Goal: Transaction & Acquisition: Download file/media

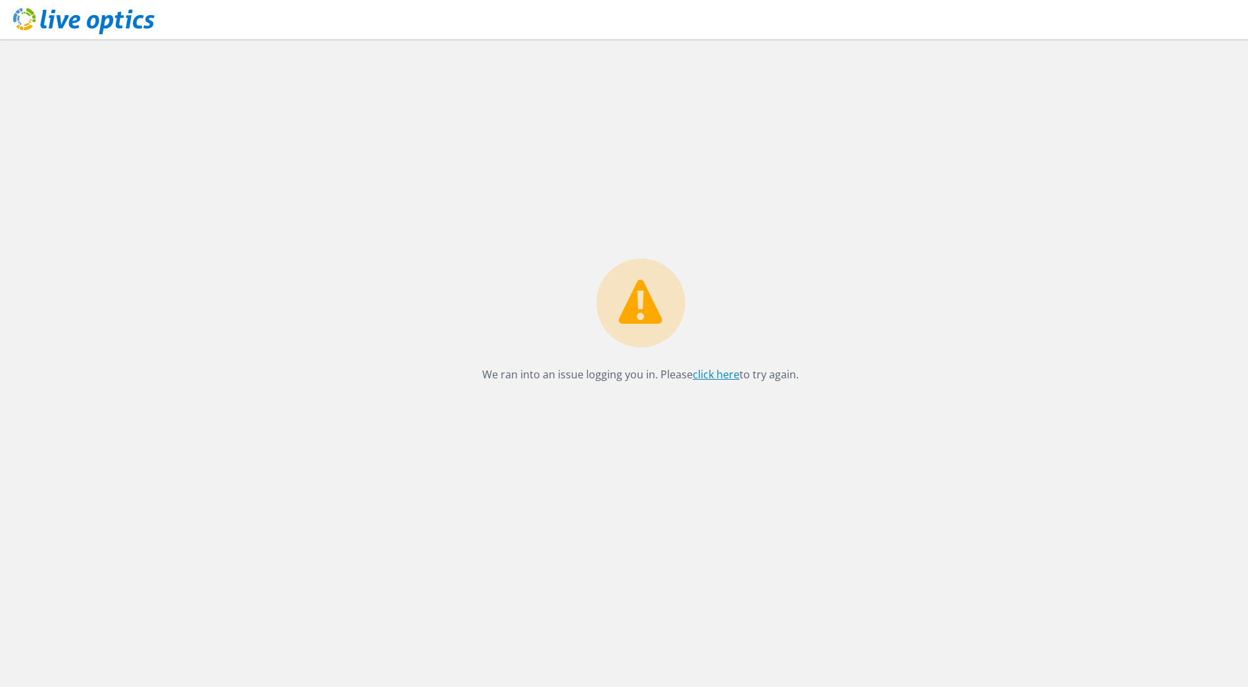
click at [711, 377] on link "click here" at bounding box center [716, 374] width 47 height 14
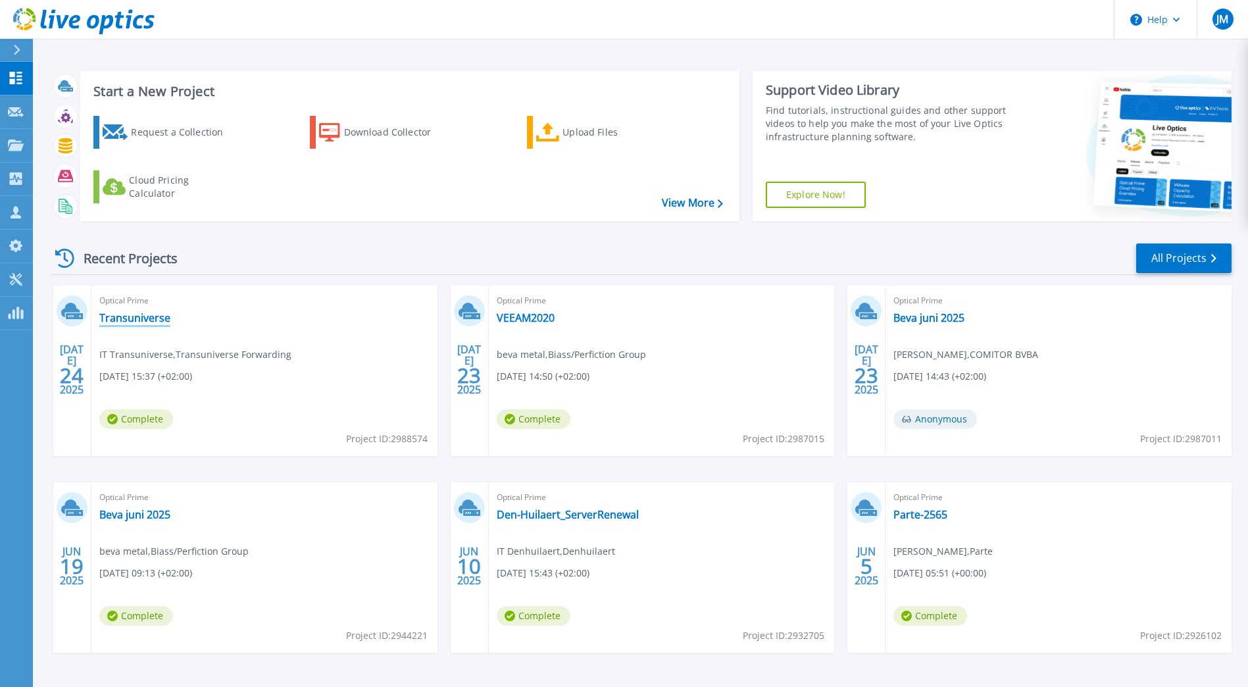
click at [129, 315] on link "Transuniverse" at bounding box center [134, 317] width 71 height 13
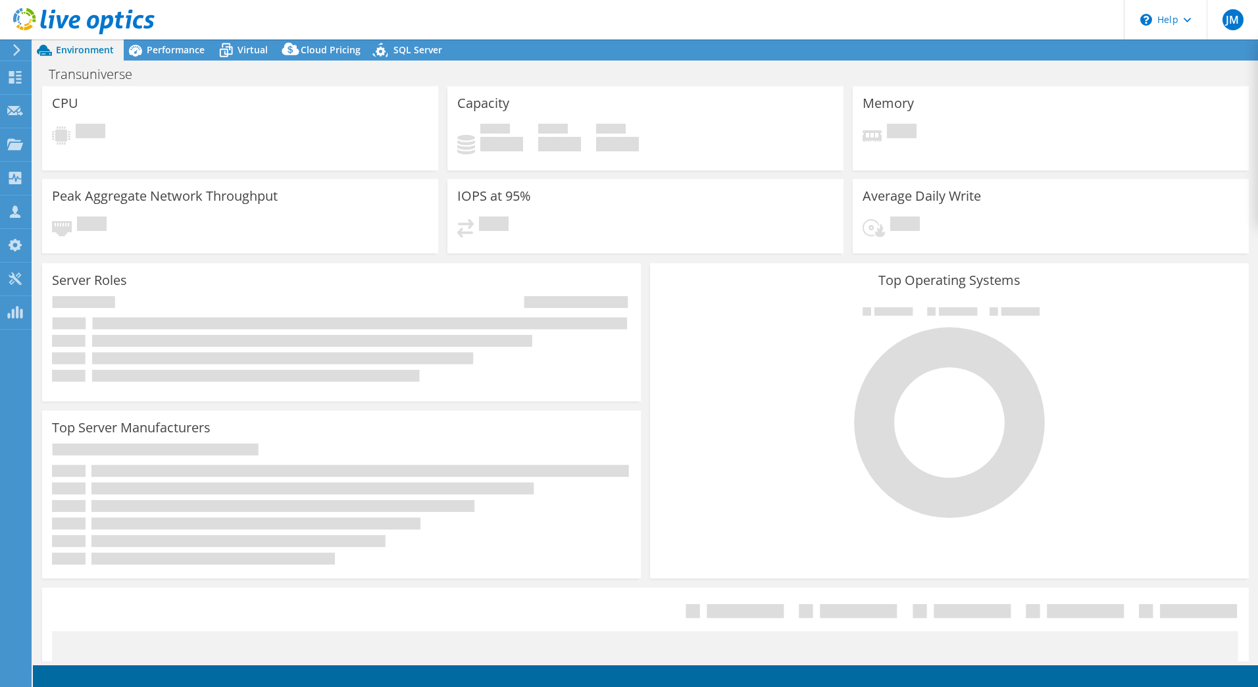
select select "USD"
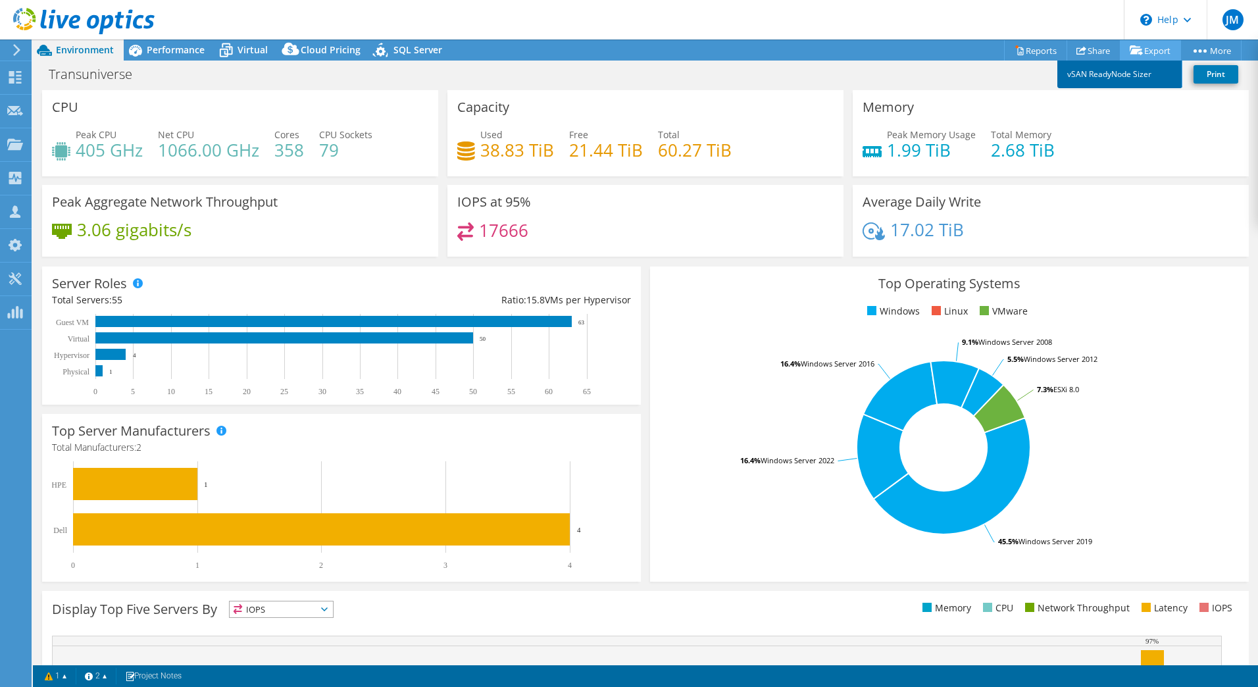
click at [1131, 73] on link "vSAN ReadyNode Sizer" at bounding box center [1120, 75] width 125 height 28
click at [1035, 48] on link "Reports" at bounding box center [1035, 50] width 63 height 20
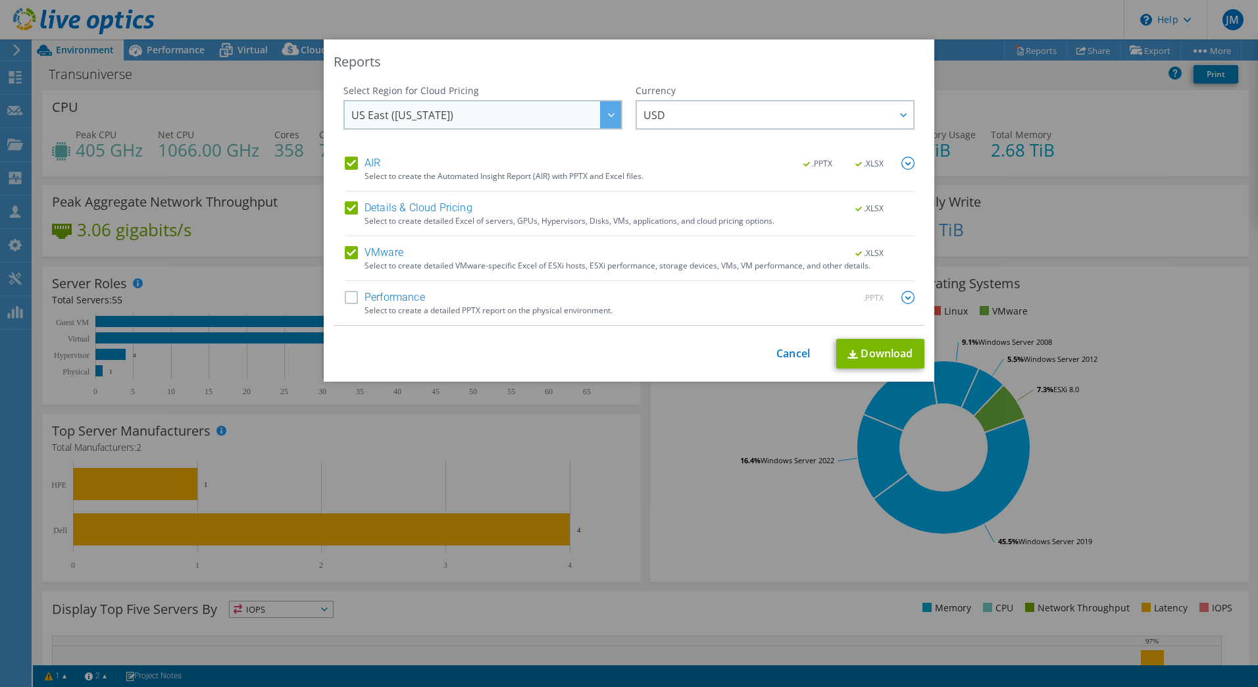
click at [602, 118] on div at bounding box center [610, 114] width 21 height 27
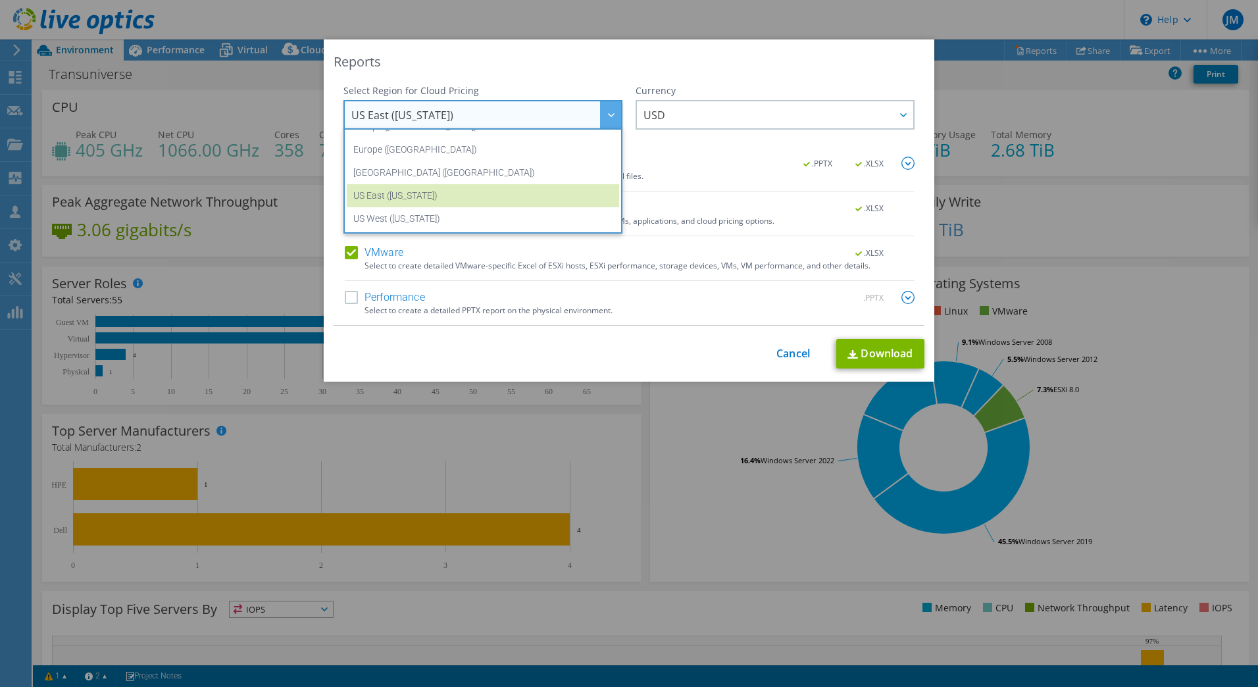
scroll to position [134, 0]
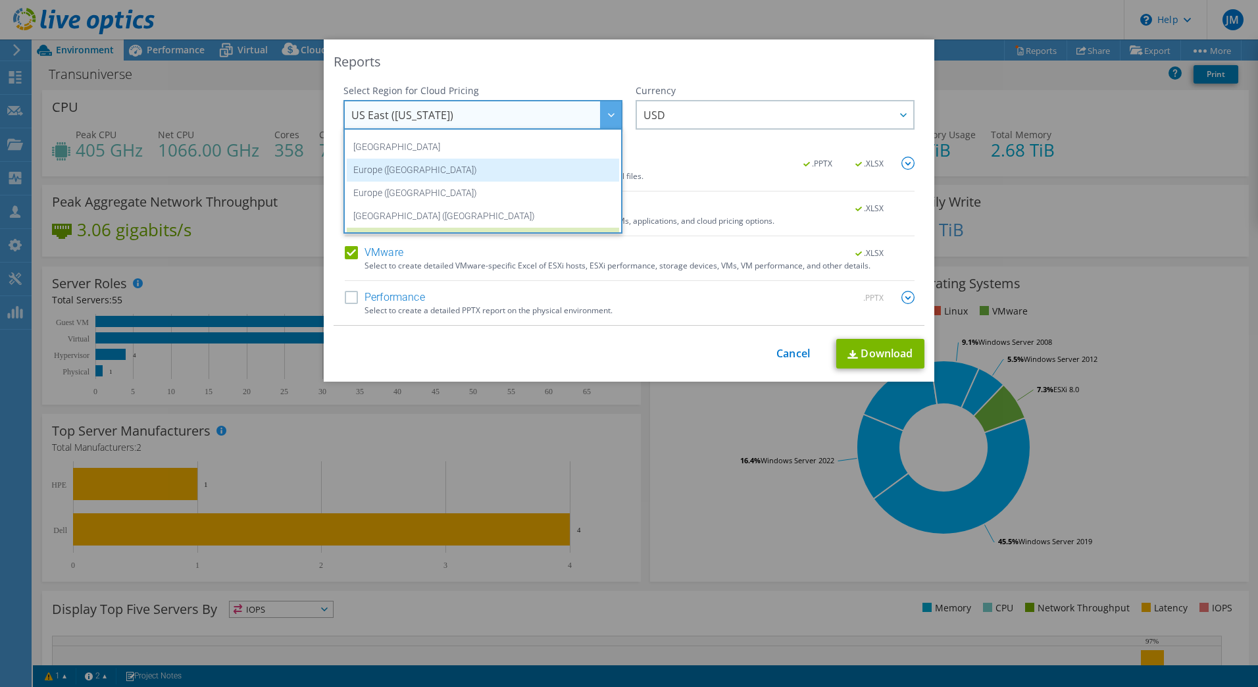
click at [504, 176] on li "Europe (Frankfurt)" at bounding box center [483, 170] width 272 height 23
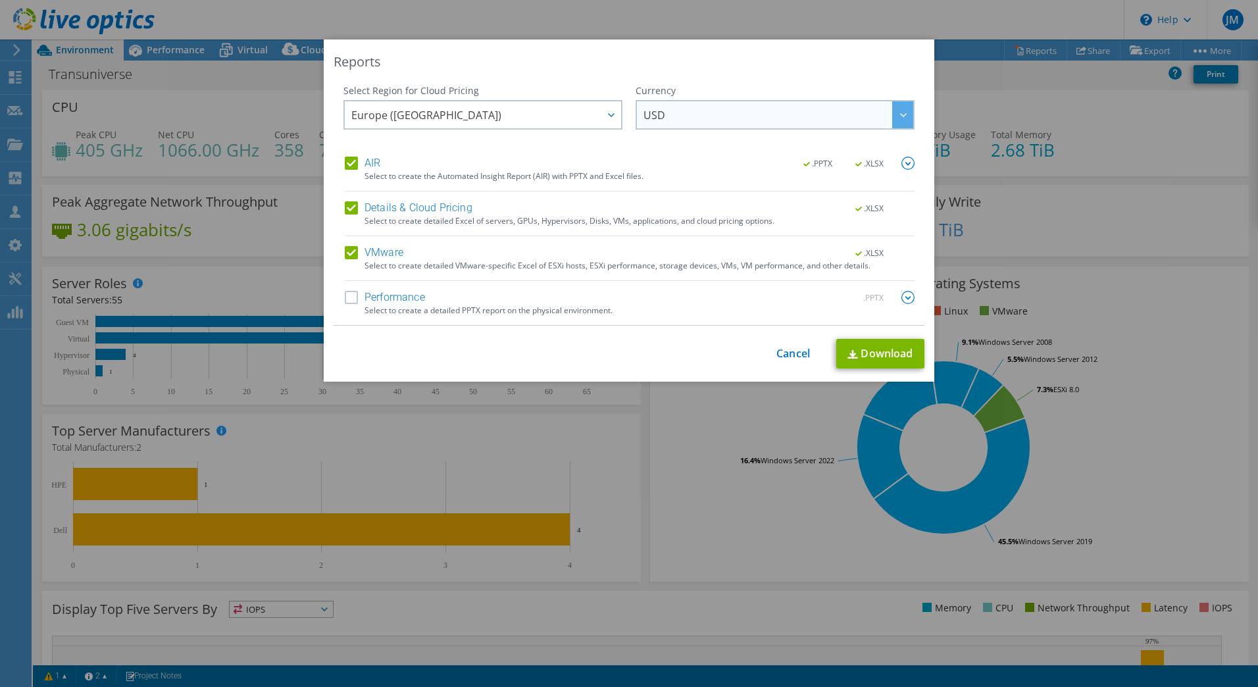
click at [692, 121] on span "USD" at bounding box center [779, 114] width 270 height 27
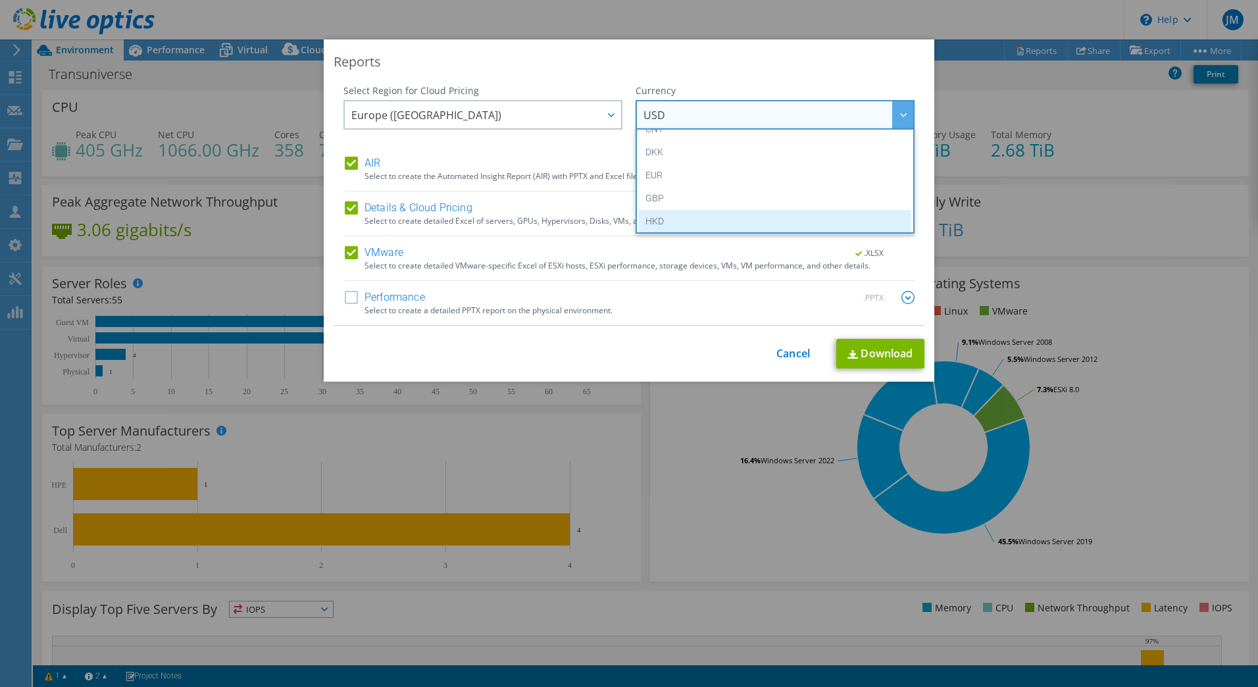
scroll to position [132, 0]
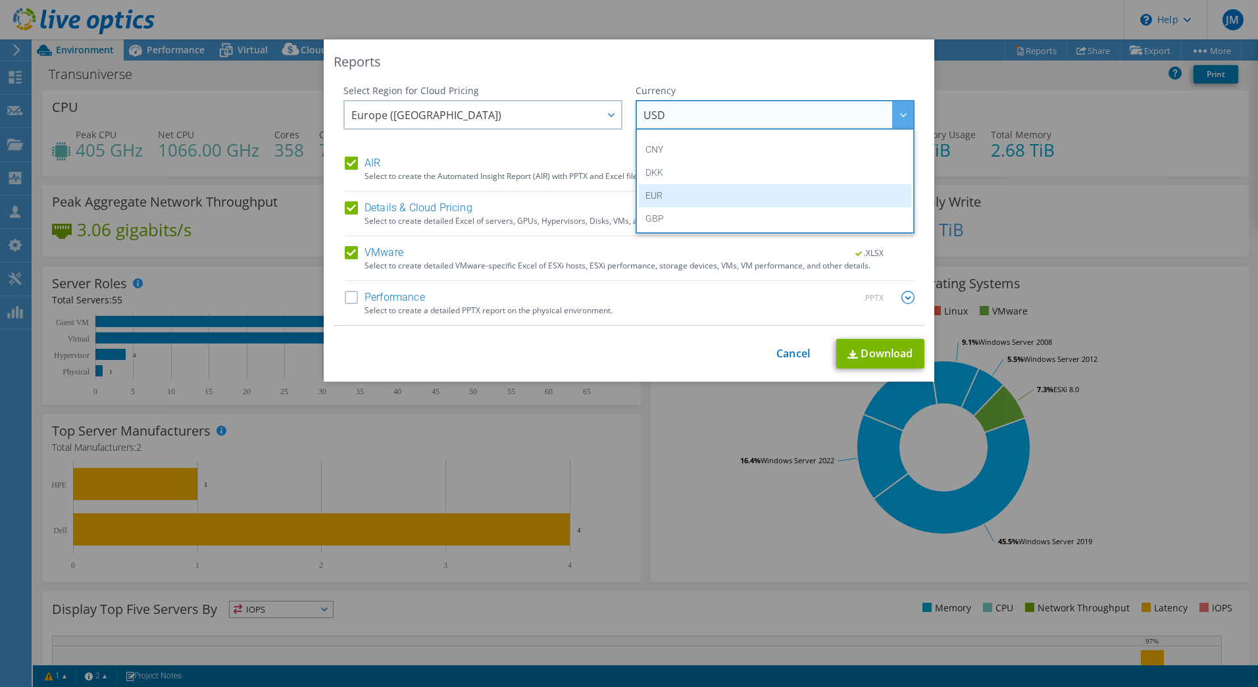
click at [649, 192] on li "EUR" at bounding box center [775, 195] width 272 height 23
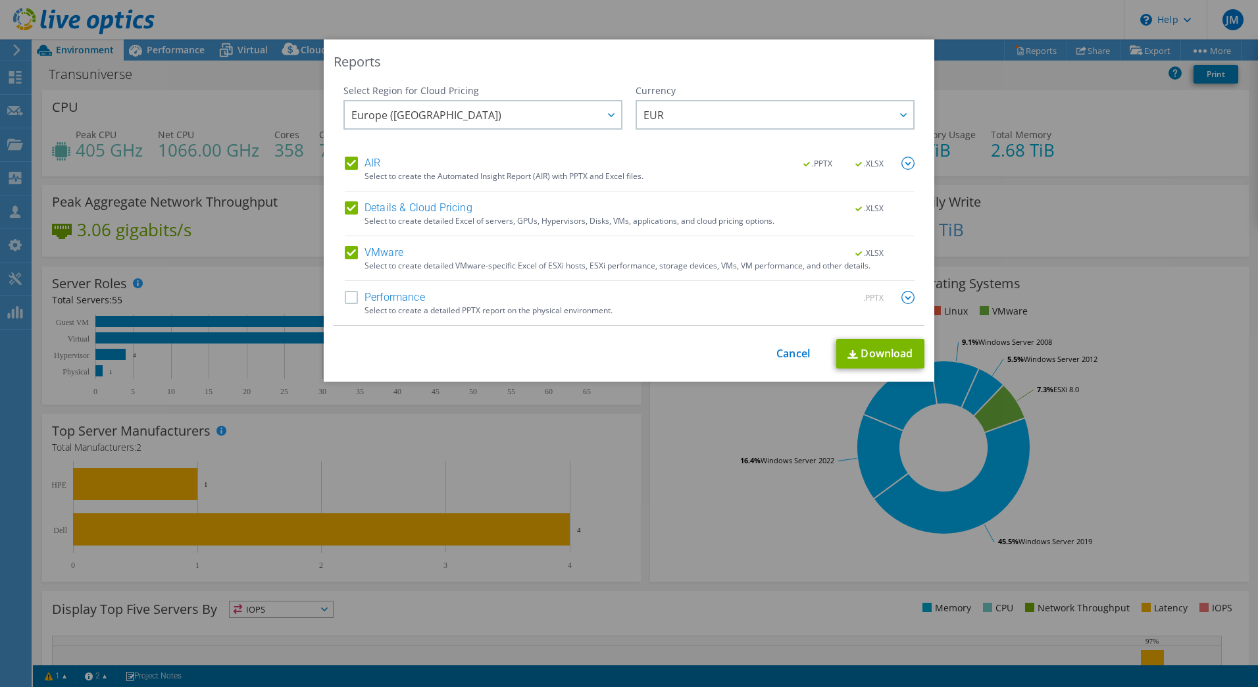
click at [345, 297] on label "Performance" at bounding box center [385, 297] width 80 height 13
click at [0, 0] on input "Performance" at bounding box center [0, 0] width 0 height 0
click at [884, 357] on link "Download" at bounding box center [880, 354] width 88 height 30
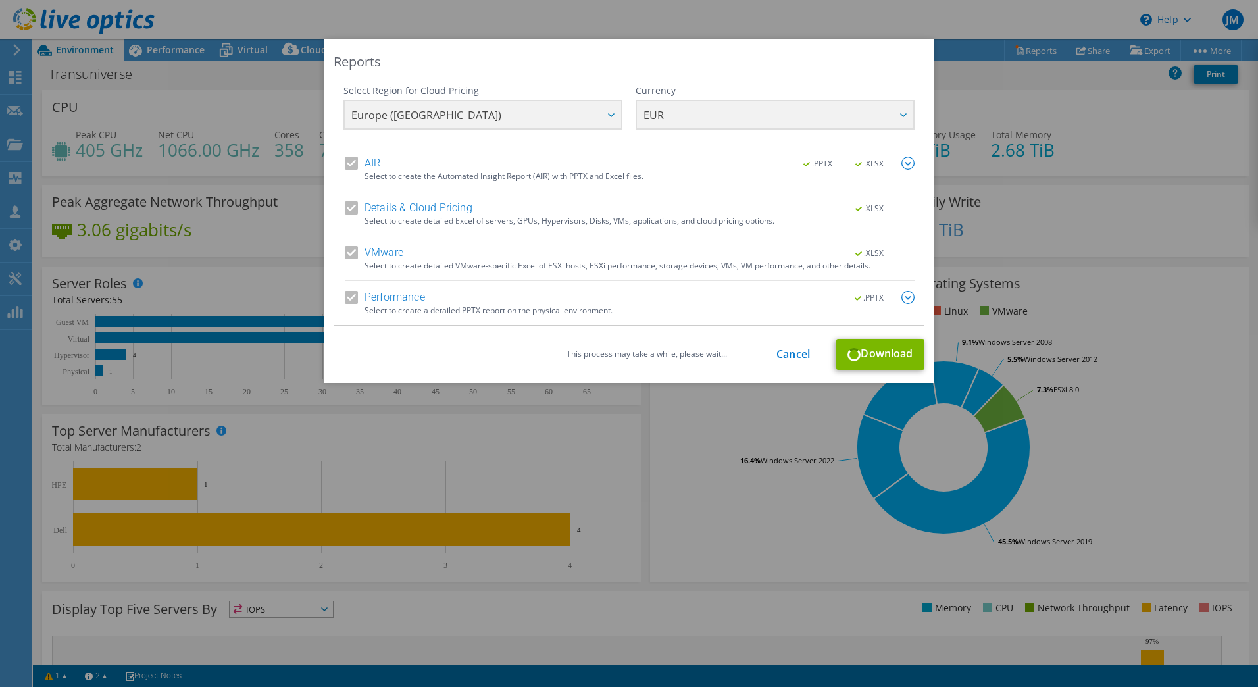
click at [902, 297] on img at bounding box center [908, 297] width 13 height 13
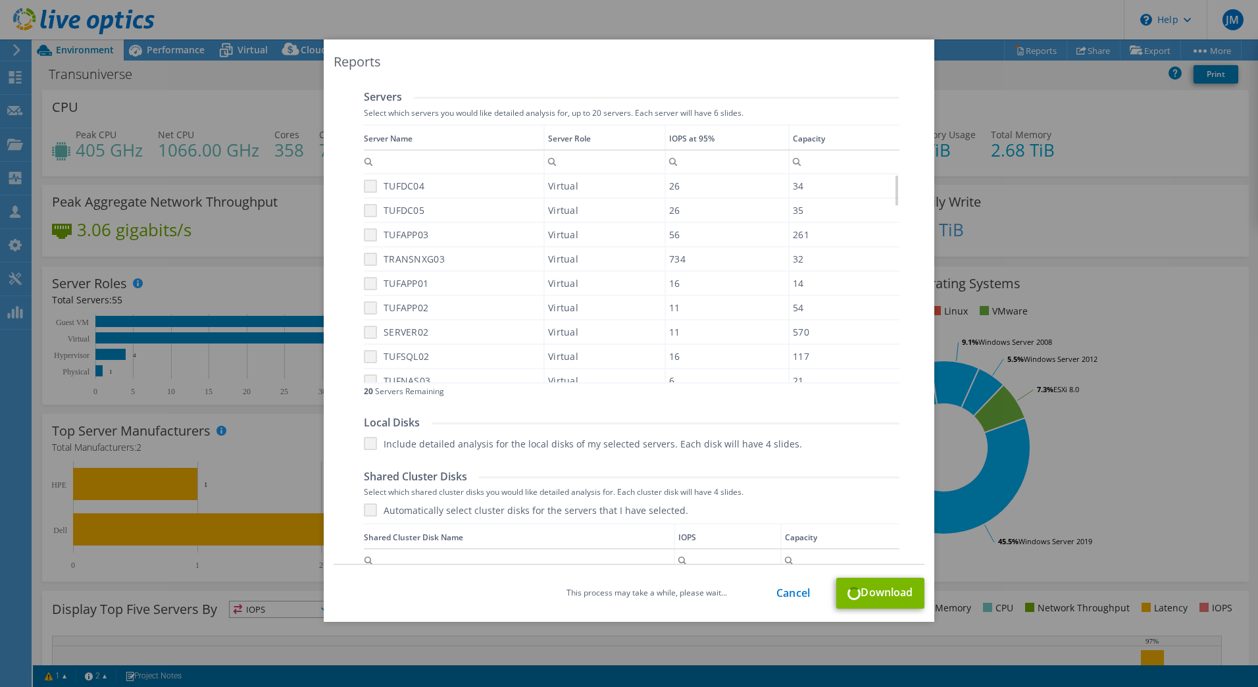
scroll to position [526, 0]
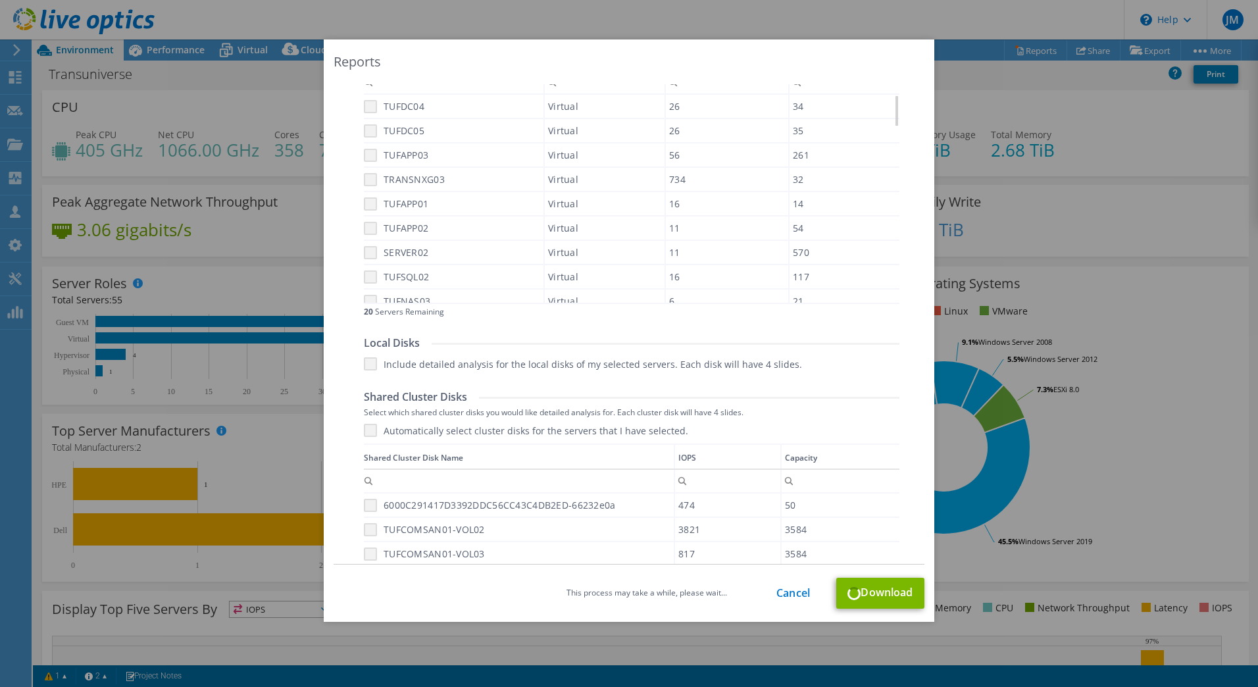
click at [1169, 384] on div "Reports Select Region for Cloud Pricing Asia Pacific (Hong Kong) Asia Pacific (…" at bounding box center [629, 343] width 1258 height 608
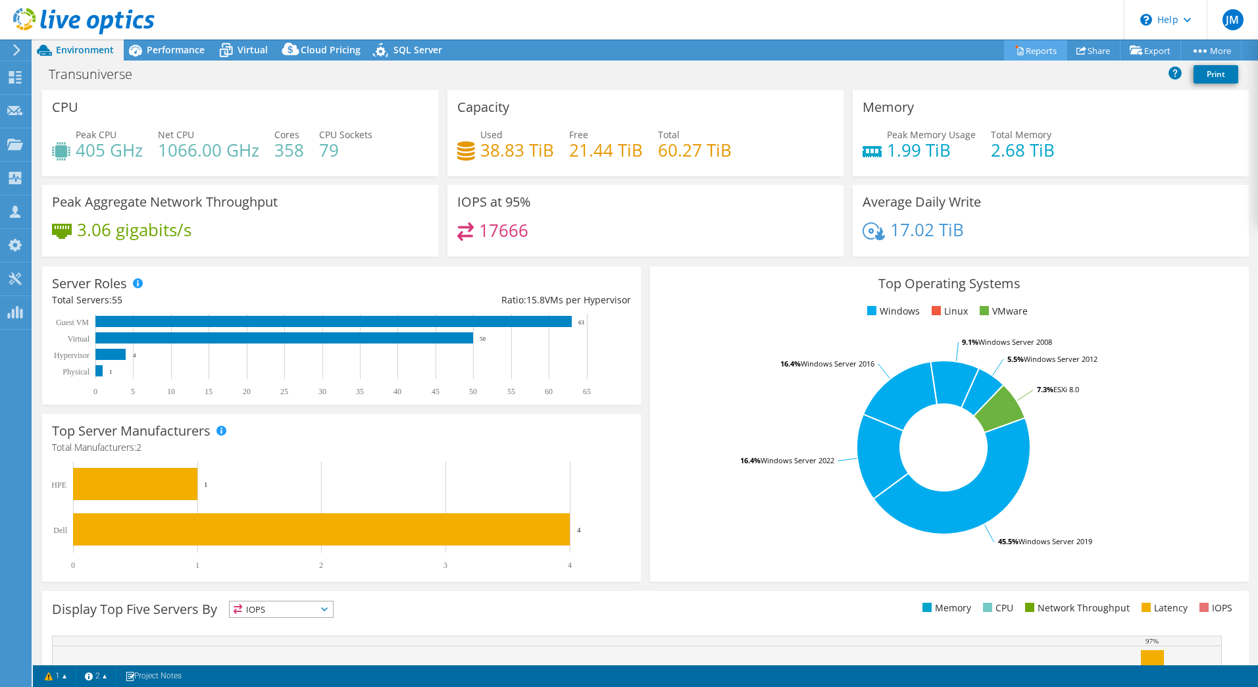
click at [1034, 53] on link "Reports" at bounding box center [1035, 50] width 63 height 20
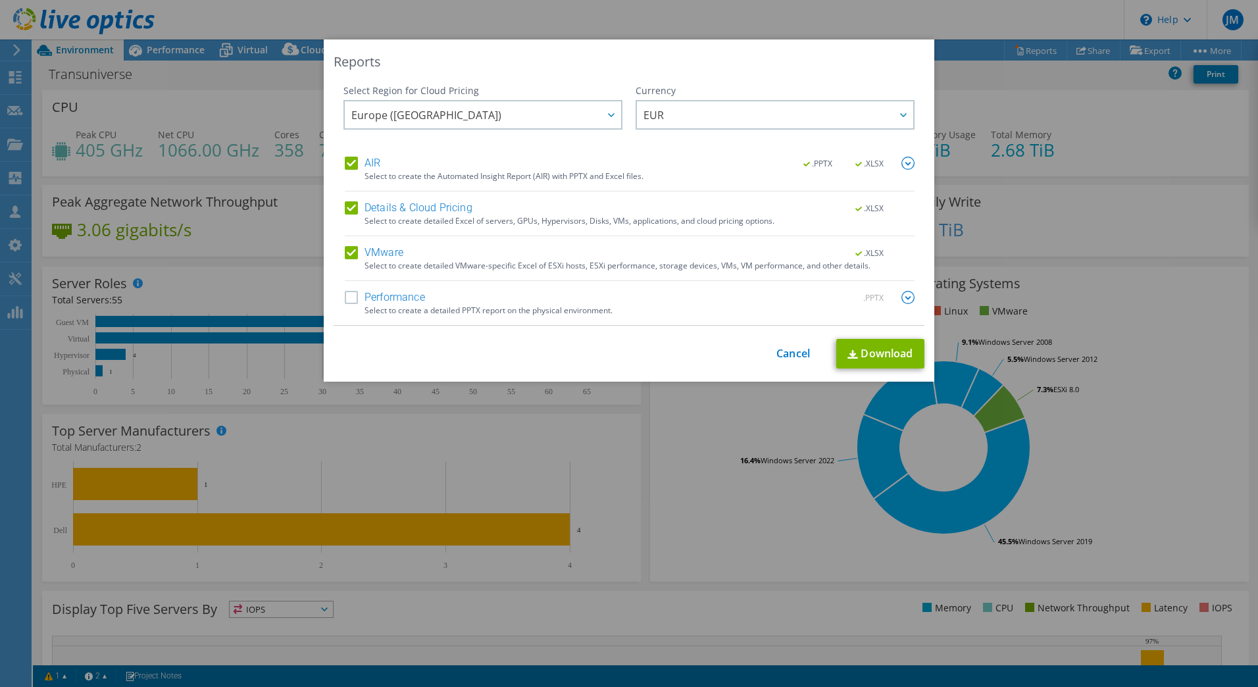
click at [345, 299] on label "Performance" at bounding box center [385, 297] width 80 height 13
click at [0, 0] on input "Performance" at bounding box center [0, 0] width 0 height 0
click at [883, 361] on link "Download" at bounding box center [880, 354] width 88 height 30
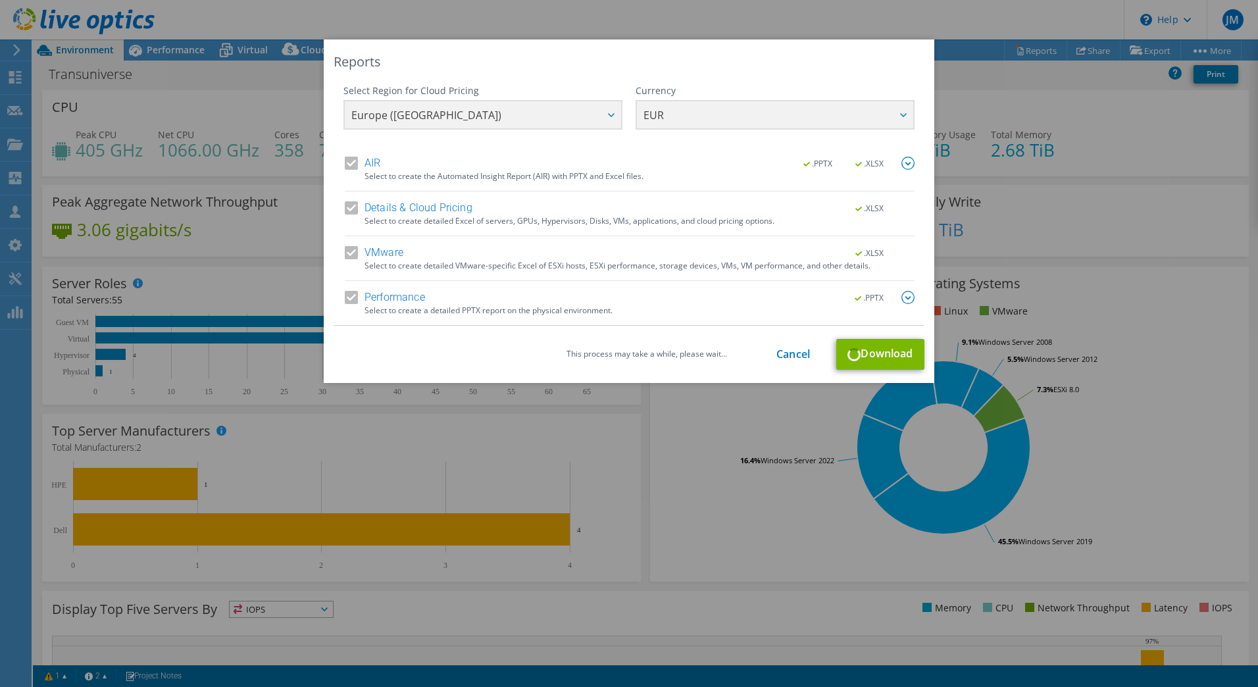
click at [598, 145] on div "Select Region for Cloud Pricing Asia Pacific (Hong Kong) Asia Pacific (Mumbai) …" at bounding box center [629, 120] width 571 height 72
click at [45, 674] on div "Reports Select Region for Cloud Pricing Asia Pacific (Hong Kong) Asia Pacific (…" at bounding box center [629, 343] width 1258 height 687
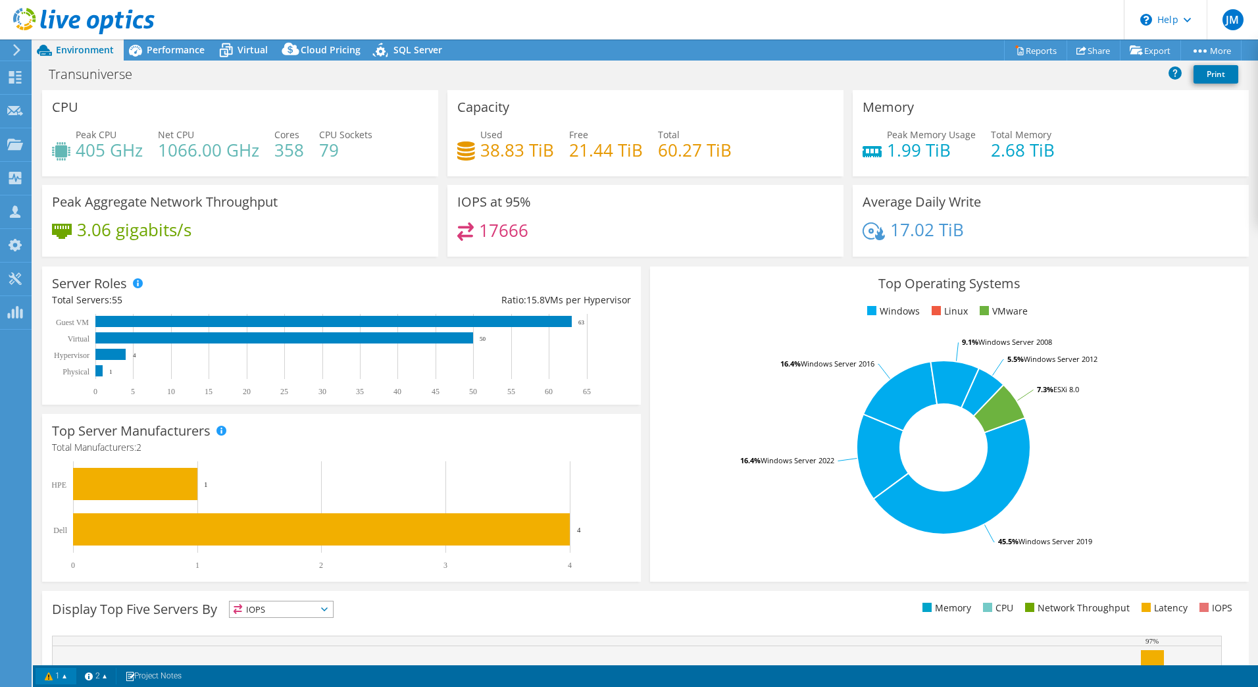
click at [46, 675] on link "1" at bounding box center [56, 676] width 41 height 16
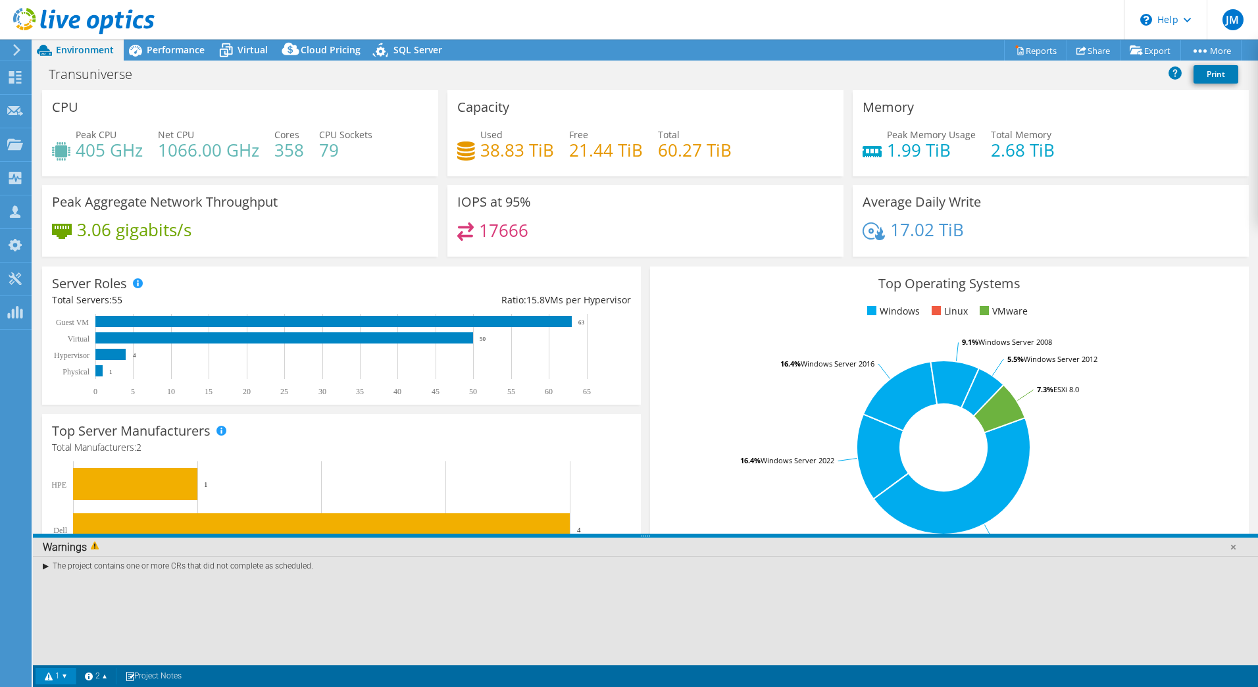
click at [47, 567] on div "The project contains one or more CRs that did not complete as scheduled." at bounding box center [645, 565] width 1225 height 19
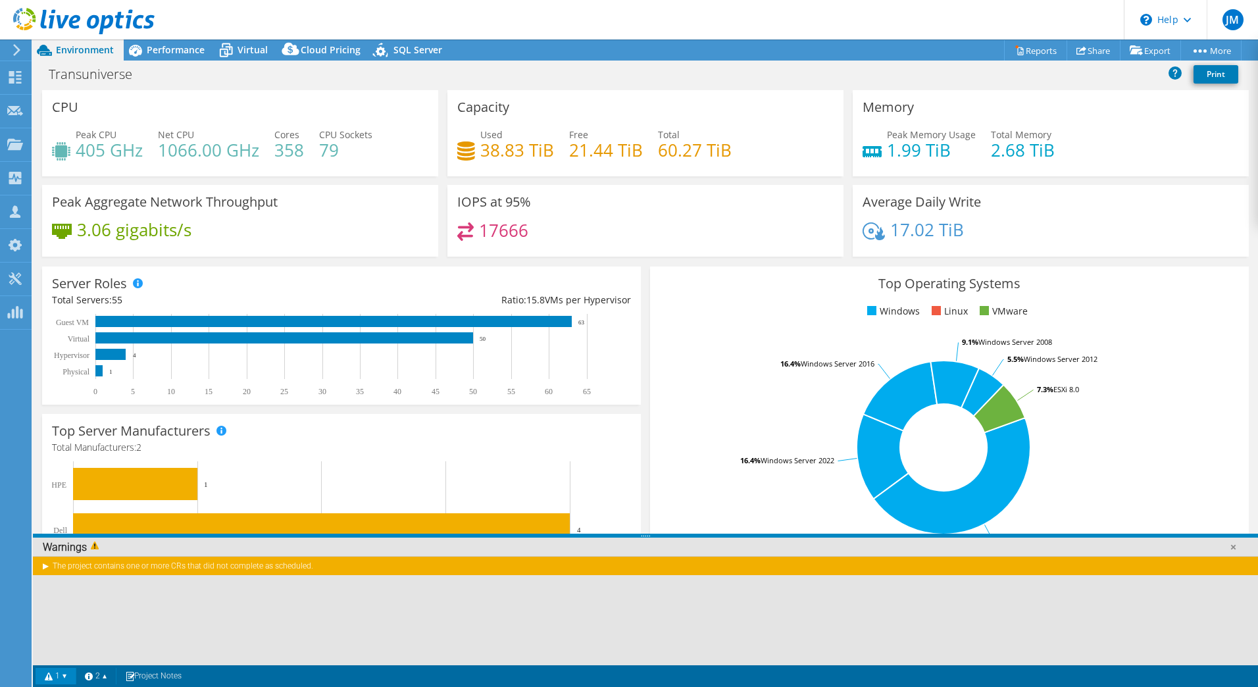
click at [43, 566] on div "The project contains one or more CRs that did not complete as scheduled." at bounding box center [645, 565] width 1225 height 19
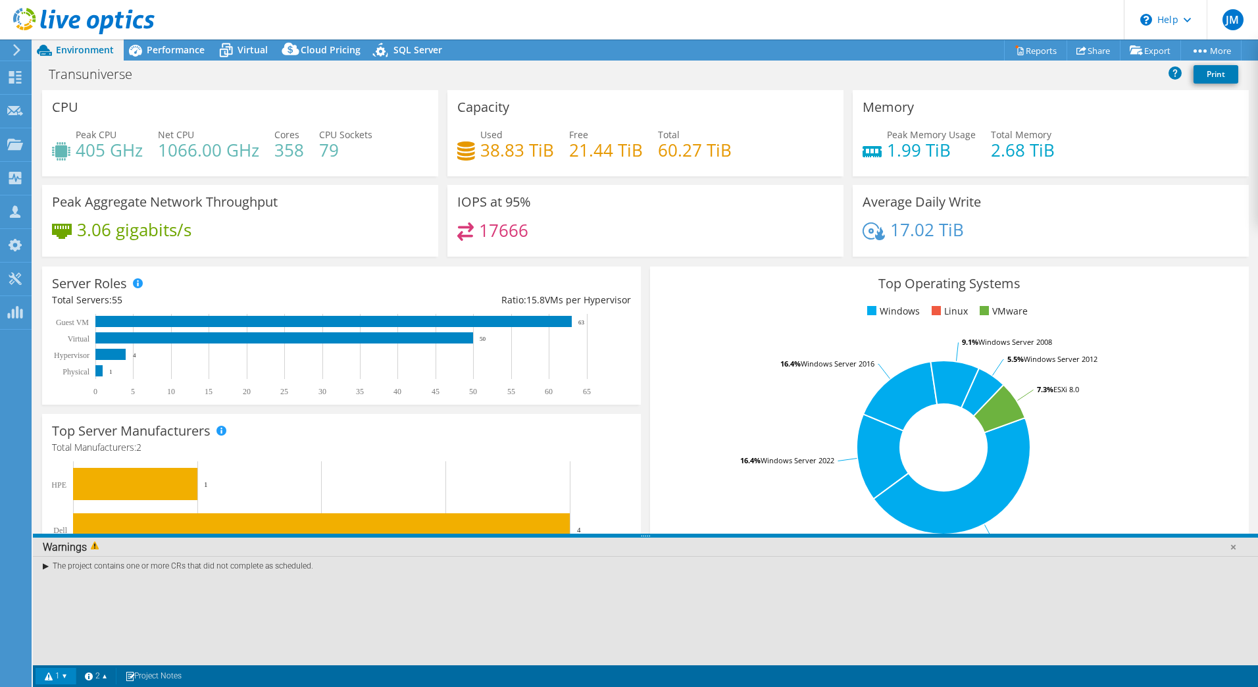
click at [47, 565] on div "The project contains one or more CRs that did not complete as scheduled." at bounding box center [645, 565] width 1225 height 19
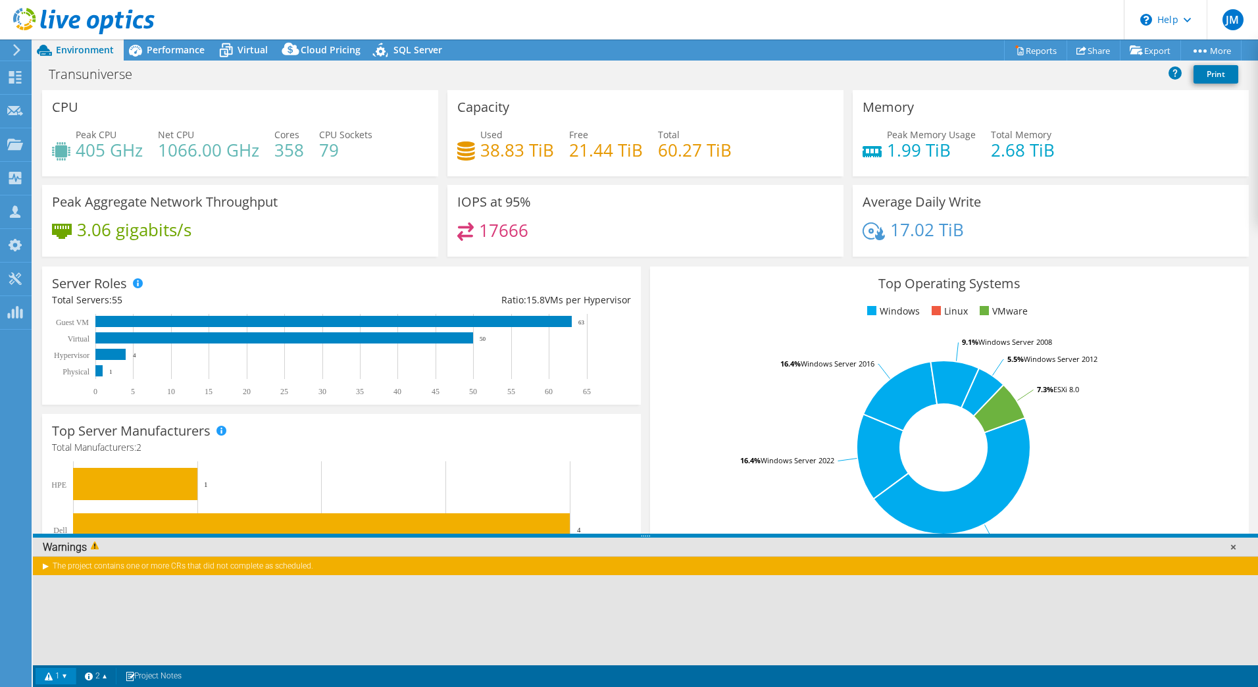
click at [1233, 547] on link at bounding box center [1233, 546] width 13 height 13
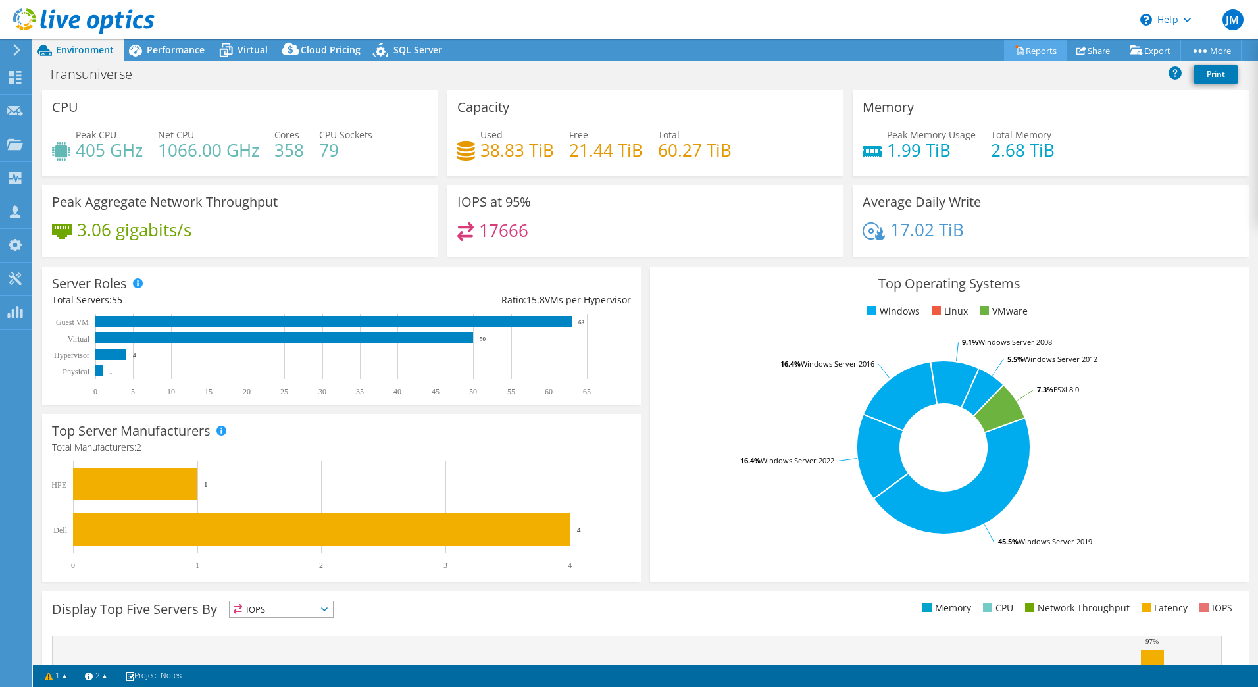
click at [1042, 57] on link "Reports" at bounding box center [1035, 50] width 63 height 20
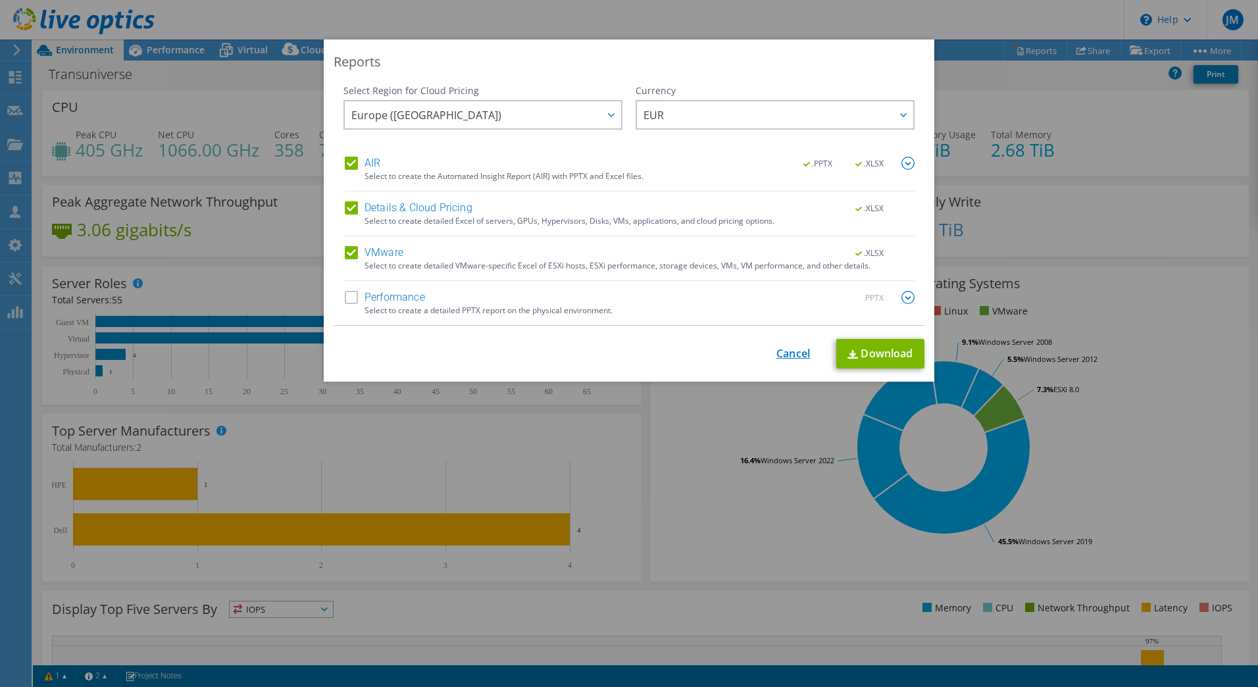
click at [795, 354] on link "Cancel" at bounding box center [794, 353] width 34 height 13
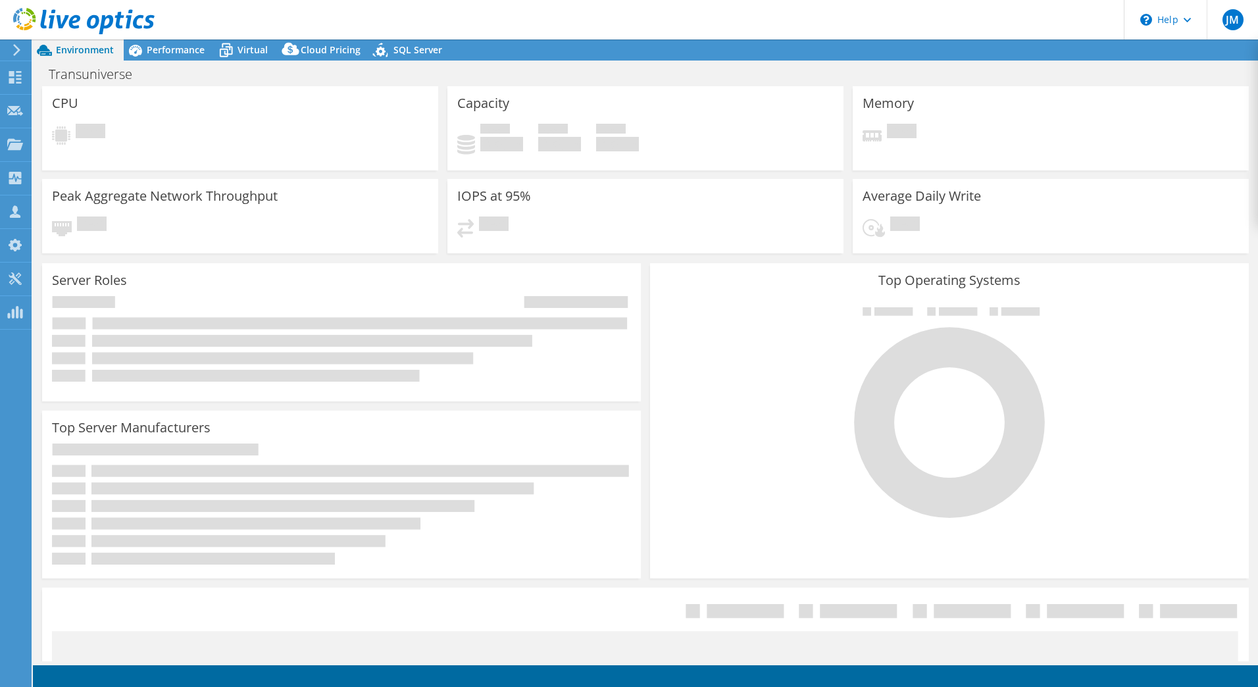
select select "USD"
select select "EUFrankfurt"
select select "EUR"
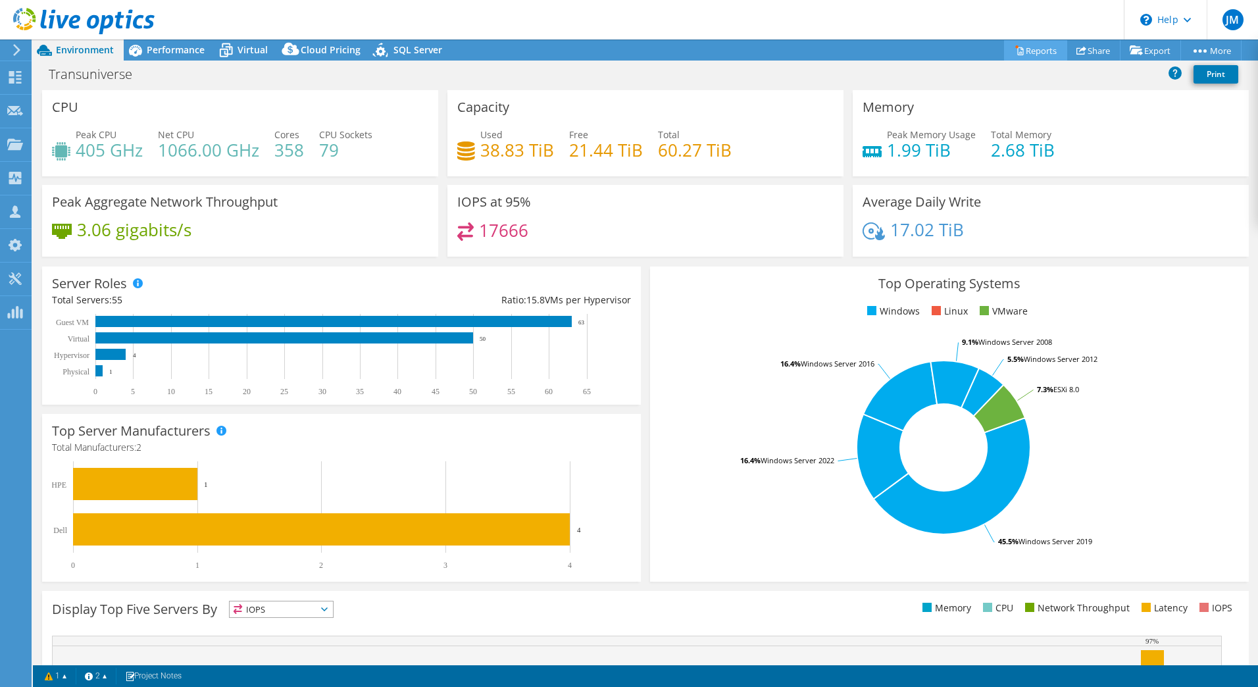
click at [1029, 52] on link "Reports" at bounding box center [1035, 50] width 63 height 20
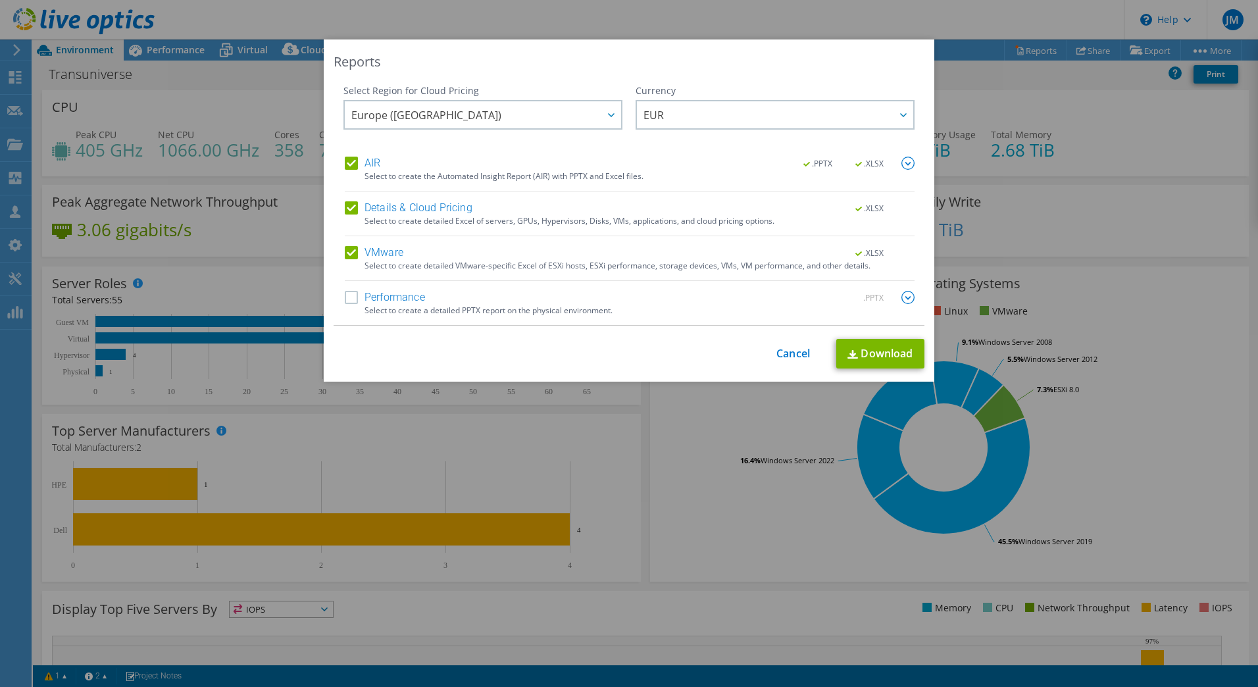
click at [345, 301] on label "Performance" at bounding box center [385, 297] width 80 height 13
click at [0, 0] on input "Performance" at bounding box center [0, 0] width 0 height 0
click at [865, 359] on link "Download" at bounding box center [880, 354] width 88 height 30
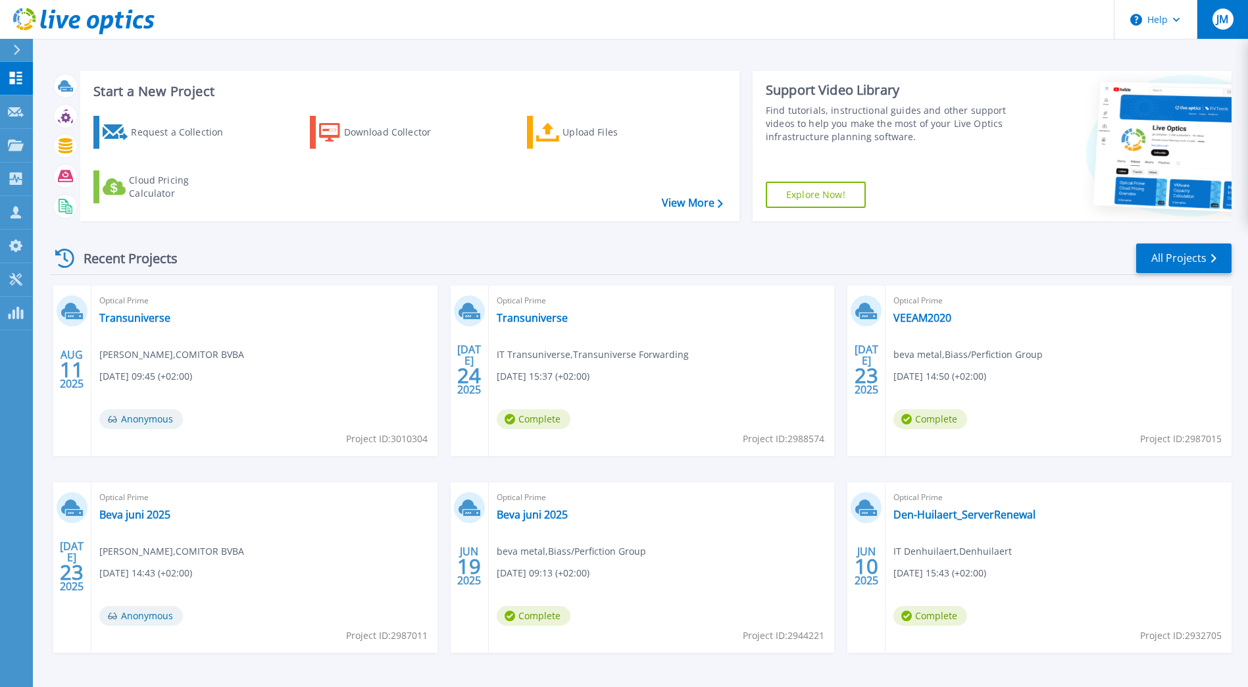
click at [1218, 31] on button "JM" at bounding box center [1222, 19] width 51 height 39
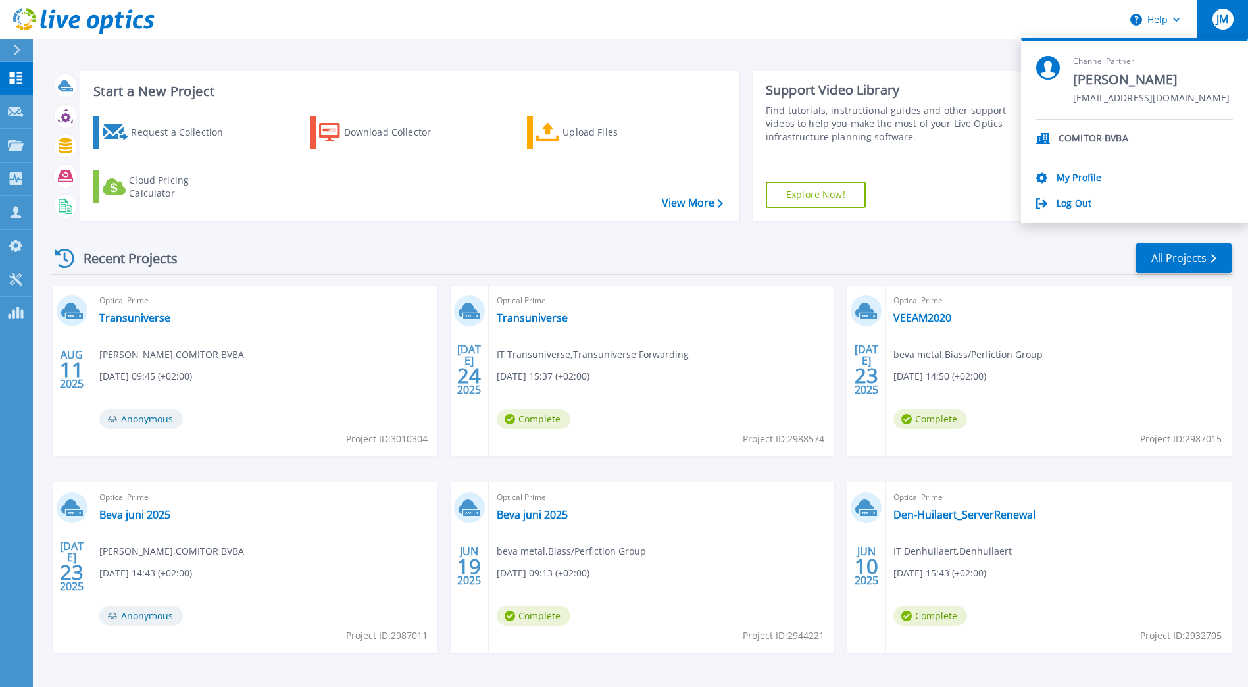
click at [10, 356] on div "Dashboard Dashboard Request Capture Request Capture Projects Projects Search Pr…" at bounding box center [16, 375] width 33 height 627
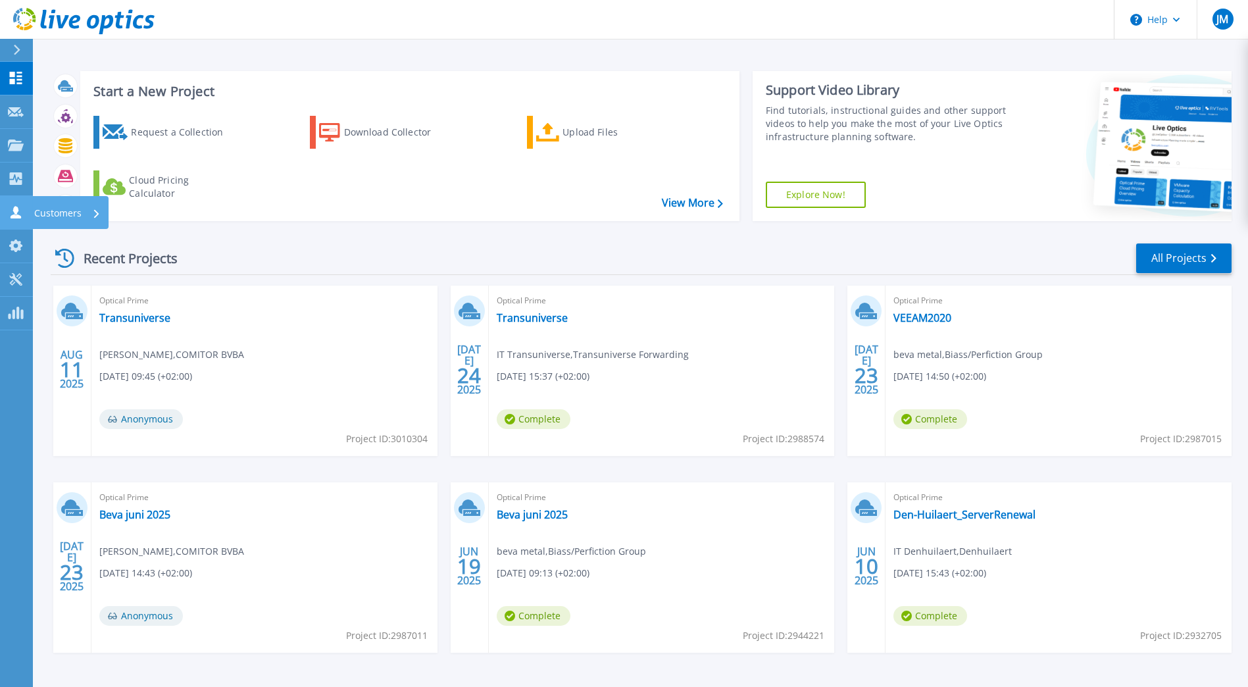
click at [20, 220] on link "Customers Customers" at bounding box center [16, 213] width 33 height 34
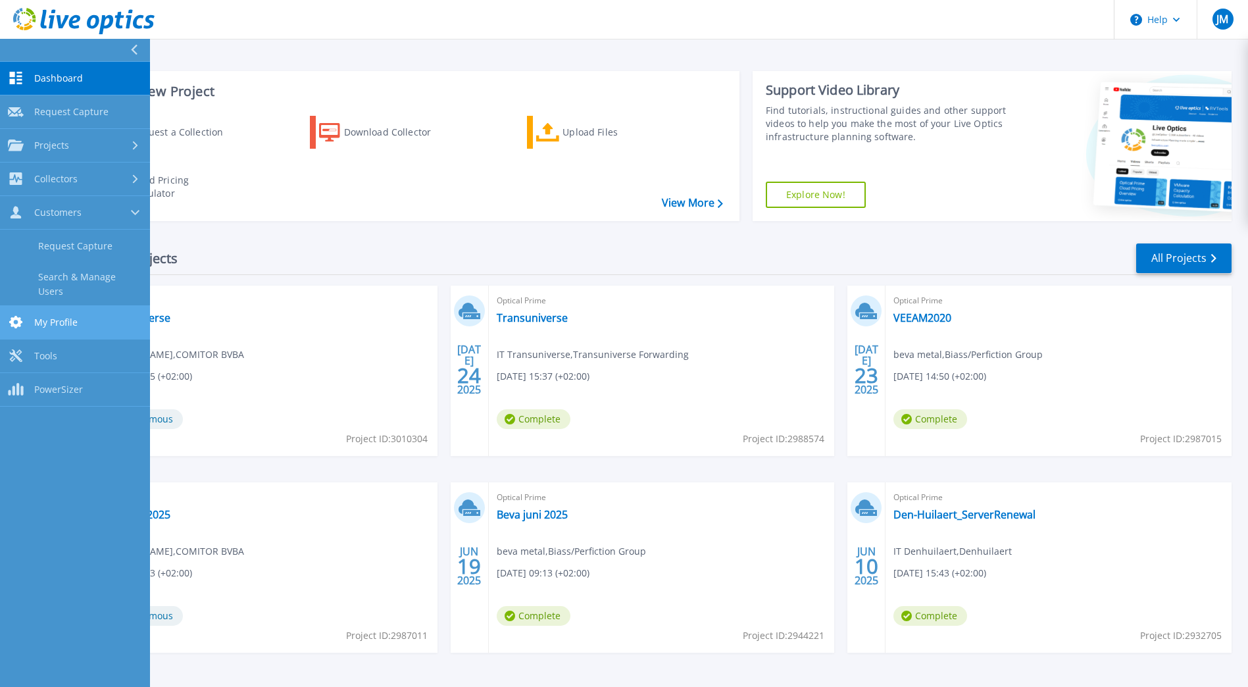
click at [43, 317] on span "My Profile" at bounding box center [55, 323] width 43 height 12
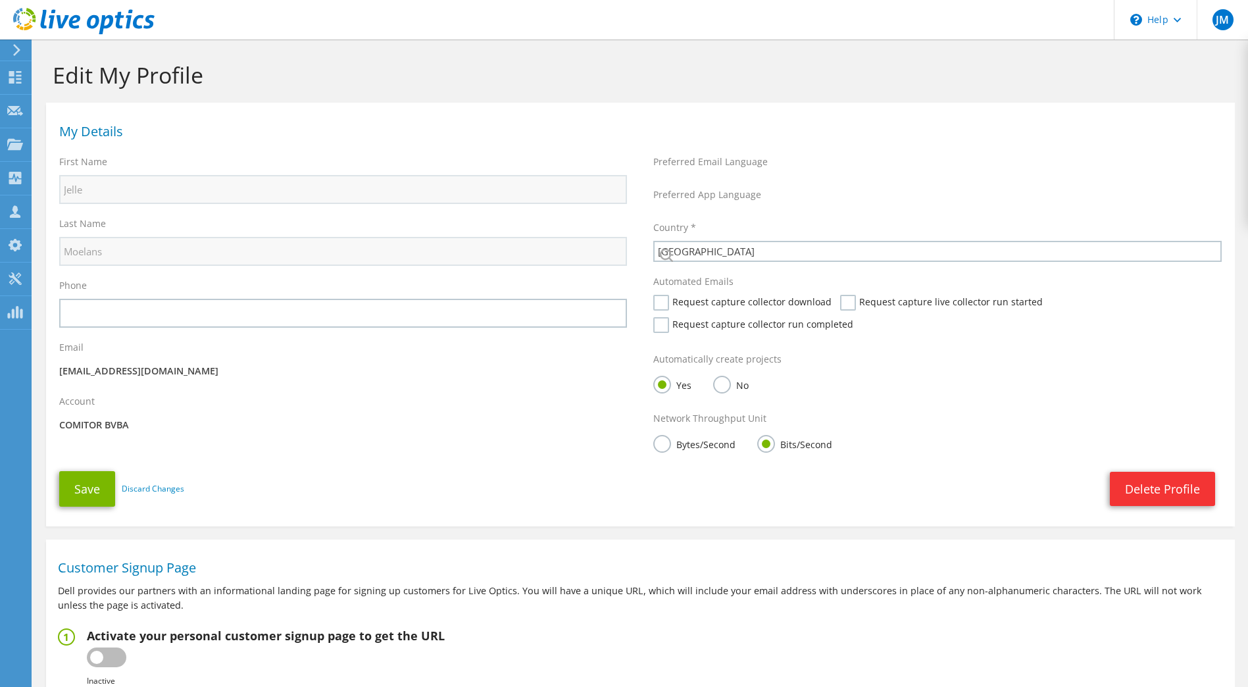
select select "19"
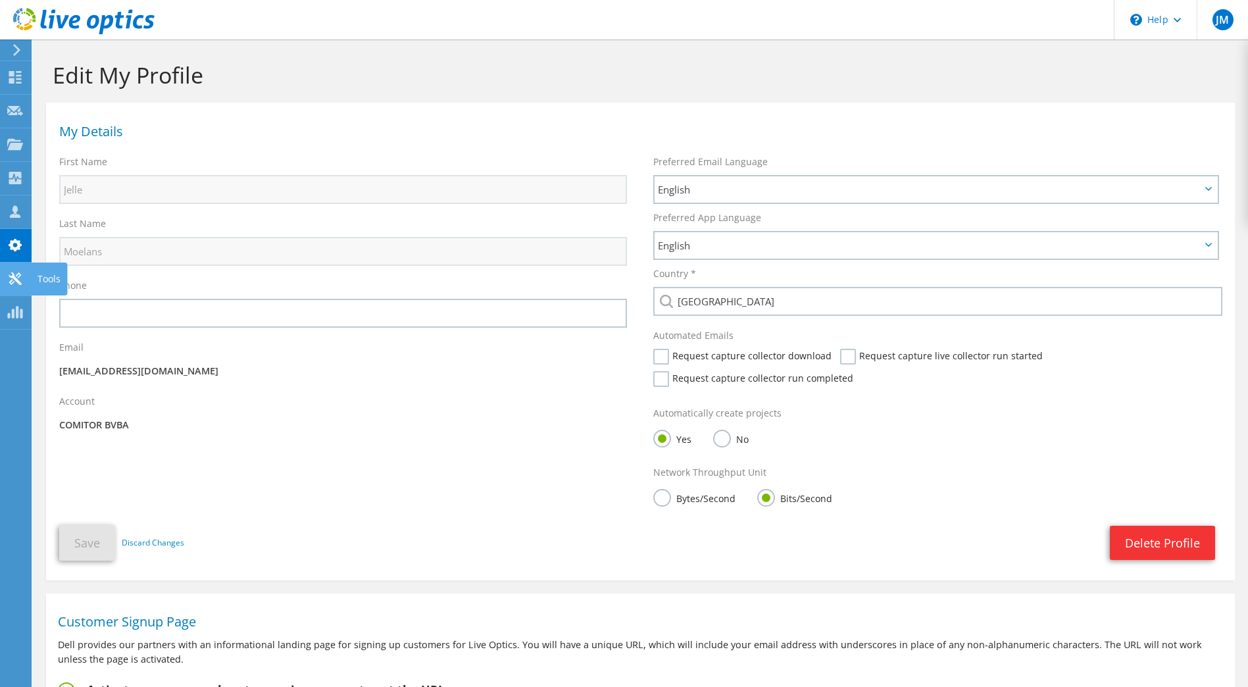
click at [13, 276] on use at bounding box center [15, 278] width 13 height 13
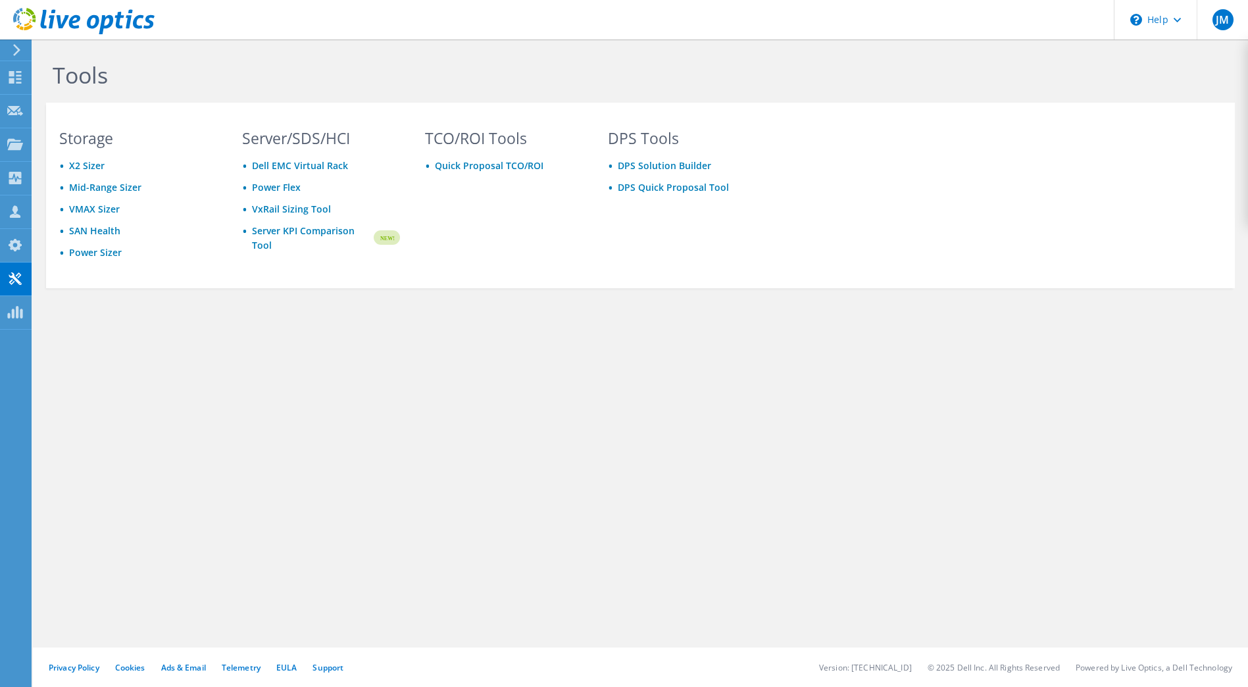
click at [372, 482] on div "Tools Storage X2 Sizer Mid-Range Sizer VMAX Sizer SAN Health Power Sizer Server…" at bounding box center [641, 363] width 1216 height 648
click at [1229, 13] on span "JM" at bounding box center [1223, 19] width 21 height 21
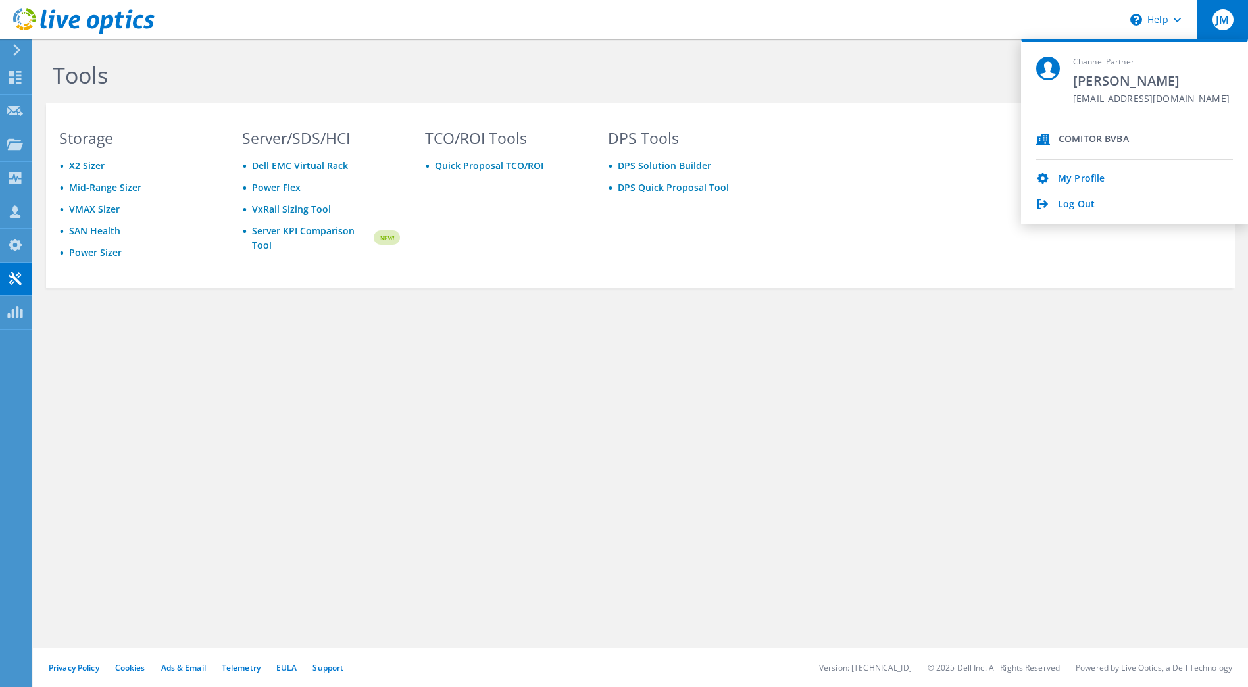
click at [1092, 138] on div "COMITOR BVBA" at bounding box center [1094, 140] width 70 height 13
click at [1040, 140] on icon at bounding box center [1044, 139] width 14 height 11
click at [1039, 140] on icon at bounding box center [1044, 139] width 14 height 11
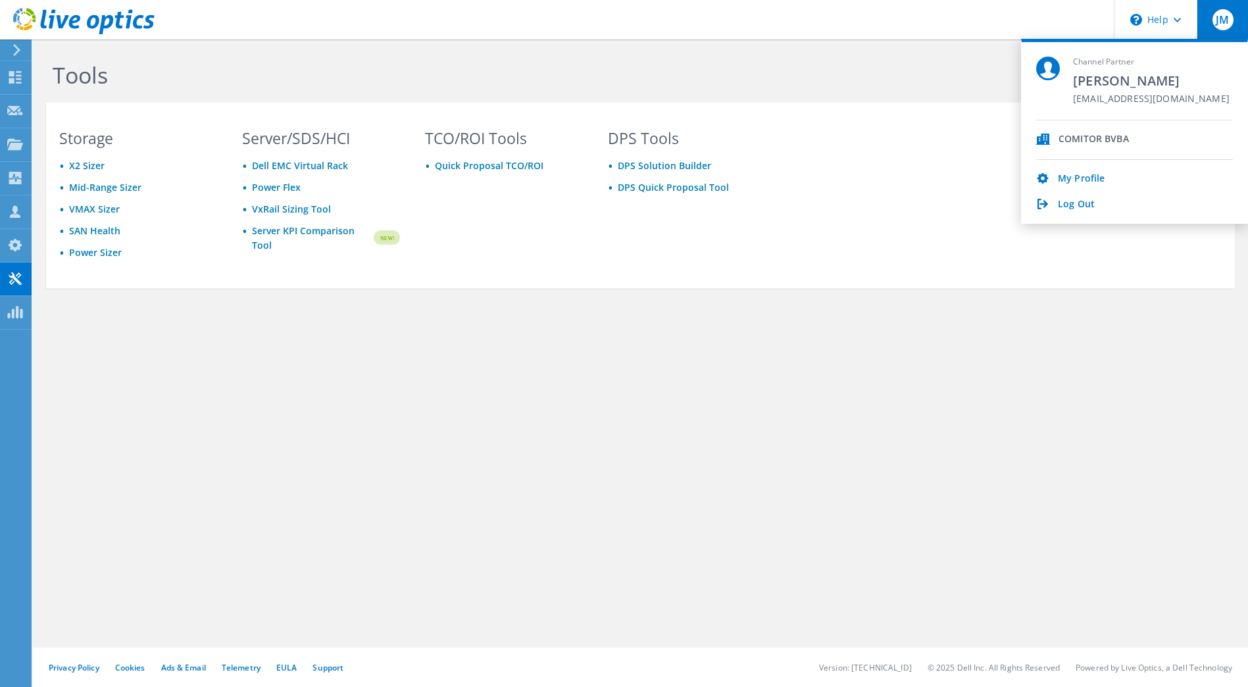
click at [12, 49] on div at bounding box center [14, 50] width 14 height 12
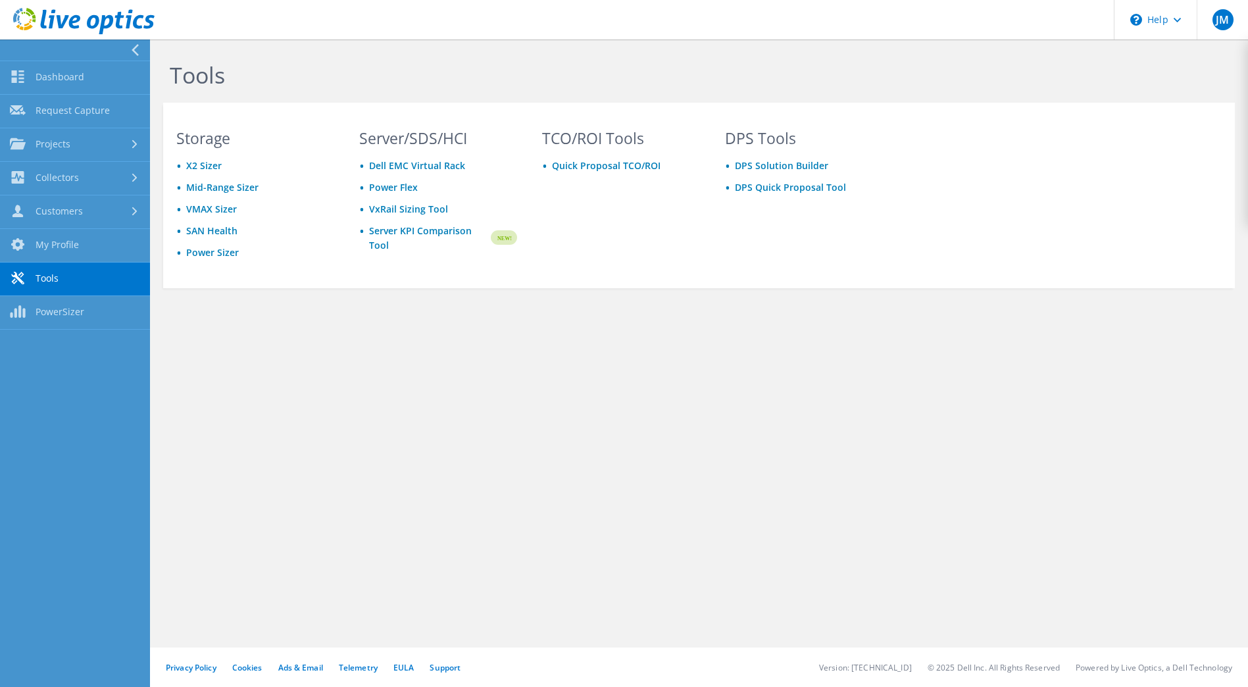
click at [296, 336] on div "Tools Storage X2 Sizer Mid-Range Sizer VMAX Sizer SAN Health Power Sizer Server…" at bounding box center [699, 203] width 1098 height 328
